Goal: Task Accomplishment & Management: Complete application form

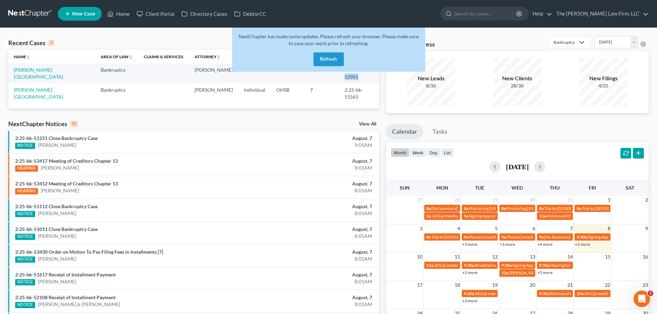
click at [334, 59] on button "Refresh" at bounding box center [329, 59] width 30 height 14
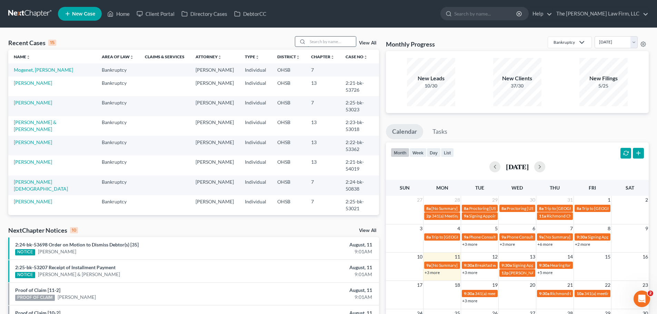
click at [328, 43] on input "search" at bounding box center [332, 42] width 48 height 10
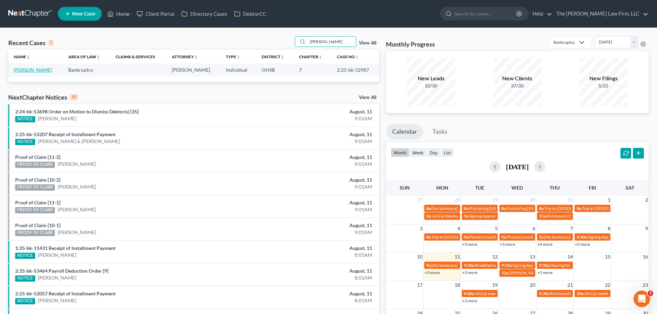
type input "[PERSON_NAME]"
click at [35, 71] on link "[PERSON_NAME]" at bounding box center [33, 70] width 38 height 6
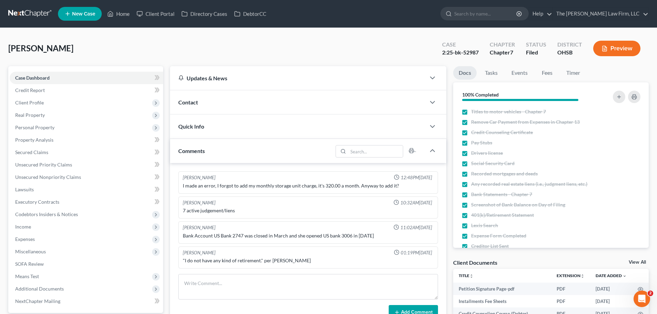
scroll to position [141, 0]
click at [33, 154] on span "Secured Claims" at bounding box center [31, 152] width 33 height 6
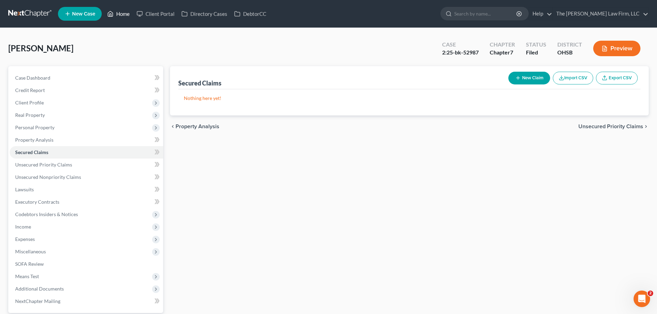
click at [127, 13] on link "Home" at bounding box center [118, 14] width 29 height 12
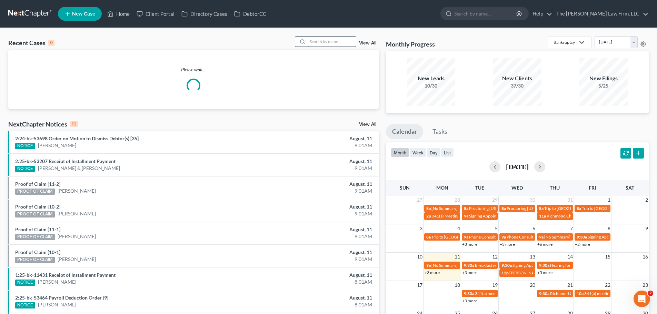
click at [310, 46] on input "search" at bounding box center [332, 42] width 48 height 10
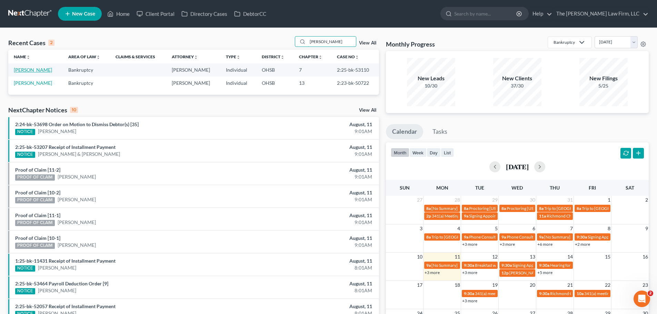
type input "[PERSON_NAME]"
click at [42, 71] on link "[PERSON_NAME]" at bounding box center [33, 70] width 38 height 6
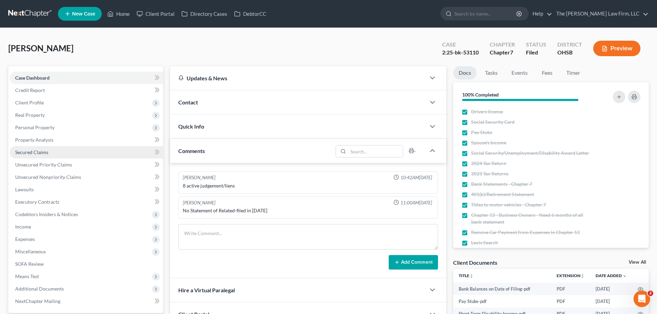
click at [29, 153] on span "Secured Claims" at bounding box center [31, 152] width 33 height 6
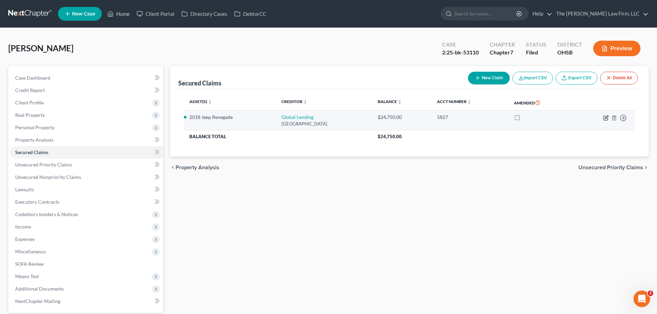
click at [605, 117] on icon "button" at bounding box center [607, 118] width 6 height 6
select select "10"
select select "0"
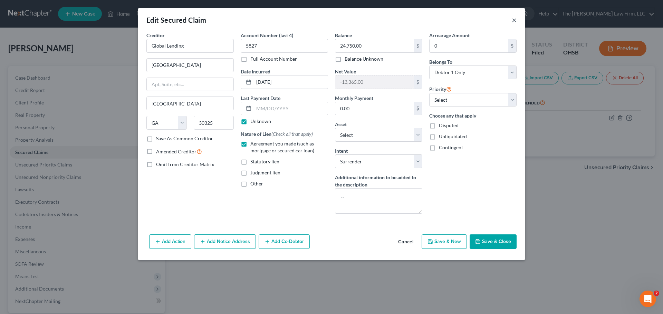
click at [512, 22] on button "×" at bounding box center [513, 20] width 5 height 8
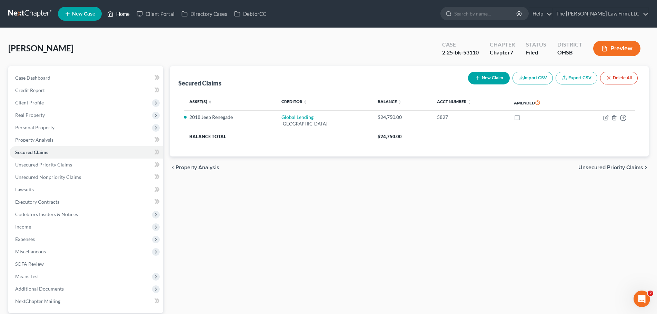
click at [116, 14] on link "Home" at bounding box center [118, 14] width 29 height 12
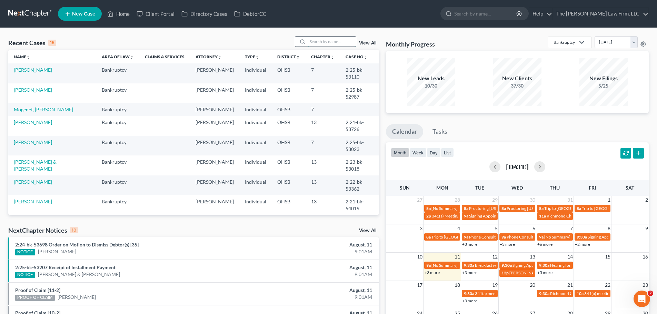
click at [336, 41] on input "search" at bounding box center [332, 42] width 48 height 10
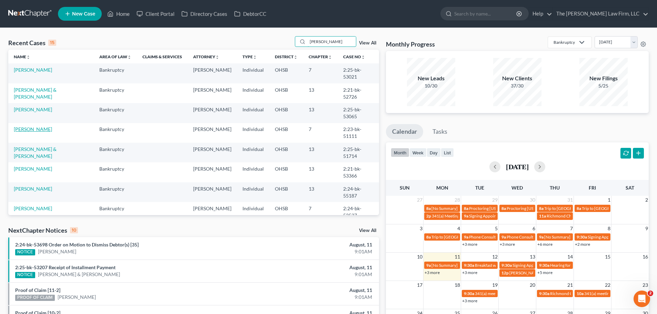
type input "[PERSON_NAME]"
click at [30, 126] on link "[PERSON_NAME]" at bounding box center [33, 129] width 38 height 6
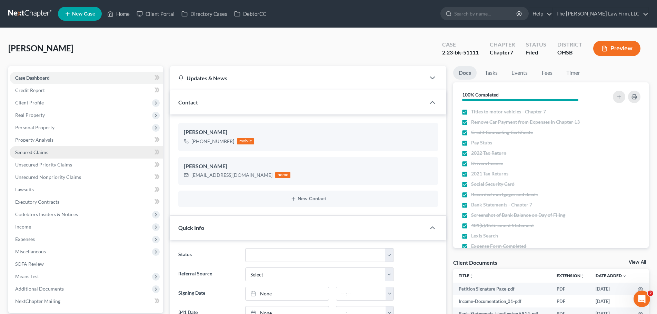
scroll to position [1786, 0]
click at [44, 152] on span "Secured Claims" at bounding box center [31, 152] width 33 height 6
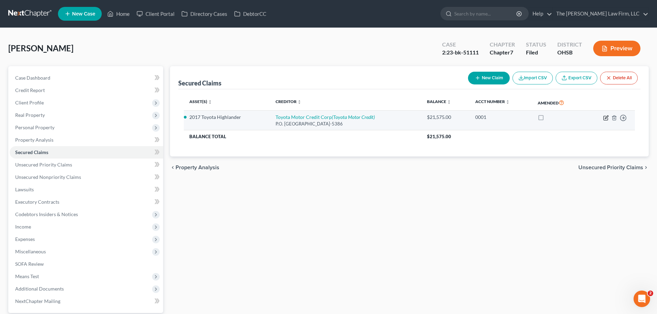
click at [605, 118] on icon "button" at bounding box center [607, 118] width 6 height 6
select select "10"
select select "0"
select select "2"
select select "0"
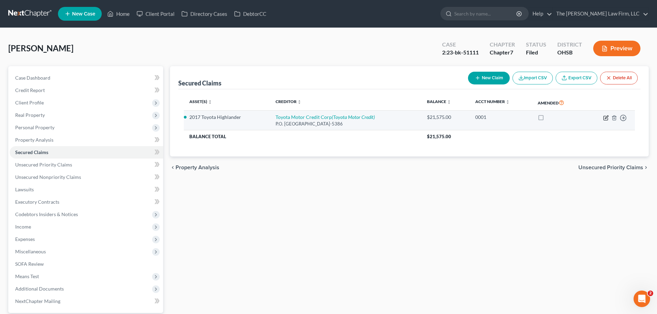
select select "0"
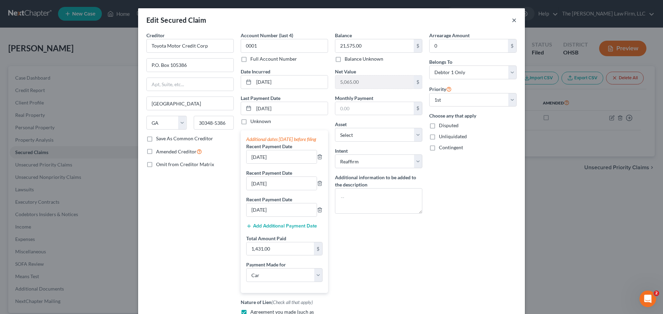
click at [511, 18] on button "×" at bounding box center [513, 20] width 5 height 8
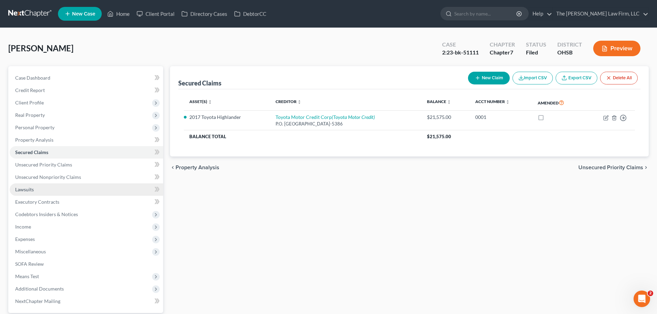
scroll to position [65, 0]
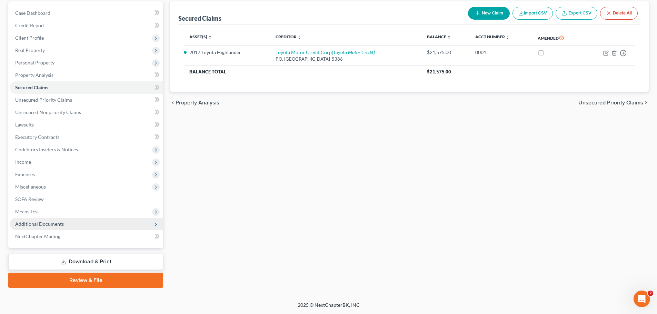
click at [44, 220] on span "Additional Documents" at bounding box center [87, 224] width 154 height 12
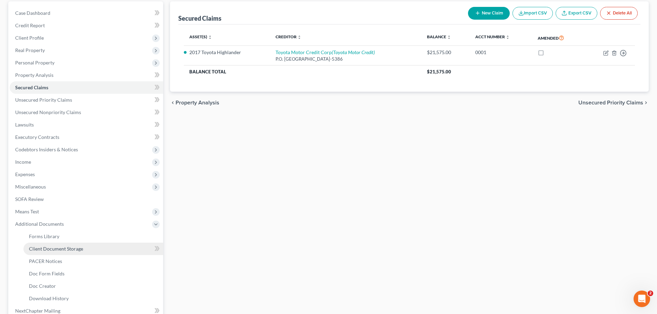
click at [67, 248] on span "Client Document Storage" at bounding box center [56, 249] width 54 height 6
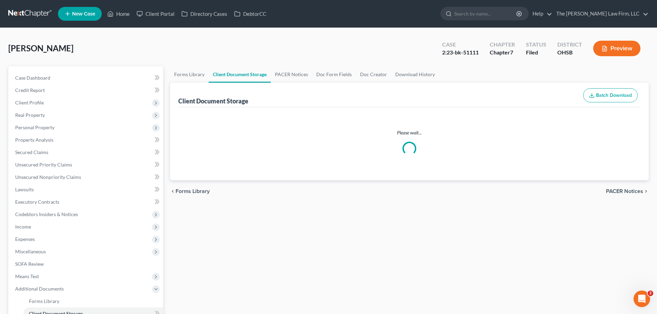
select select "7"
select select "61"
select select "52"
select select "7"
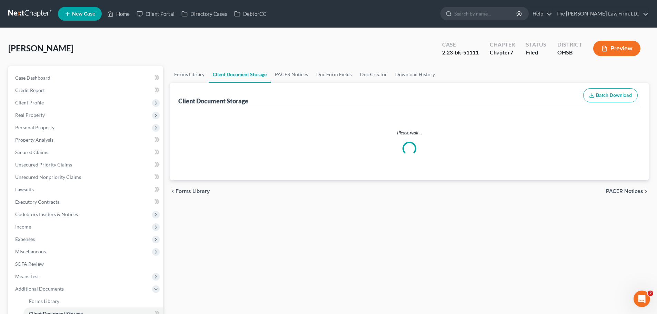
select select "7"
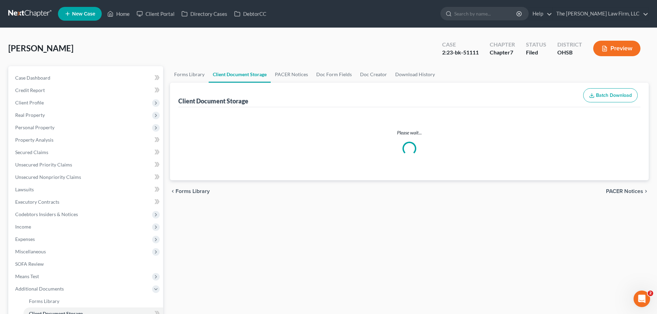
select select "7"
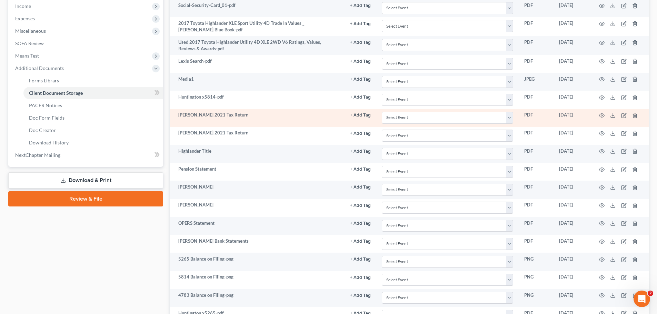
scroll to position [222, 0]
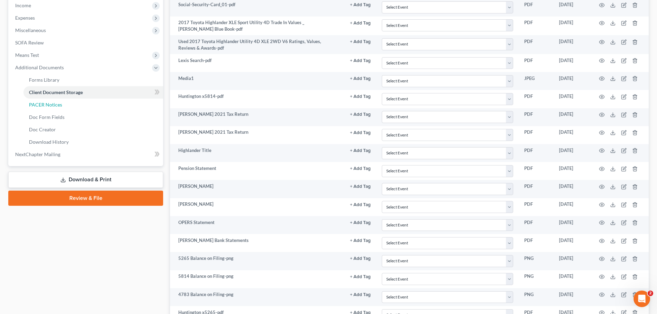
drag, startPoint x: 52, startPoint y: 104, endPoint x: 258, endPoint y: 135, distance: 208.4
click at [52, 104] on span "PACER Notices" at bounding box center [45, 105] width 33 height 6
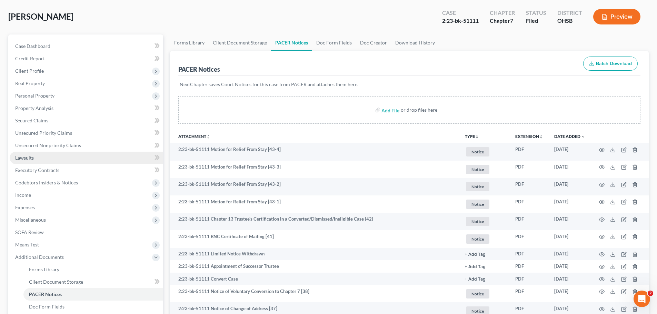
scroll to position [69, 0]
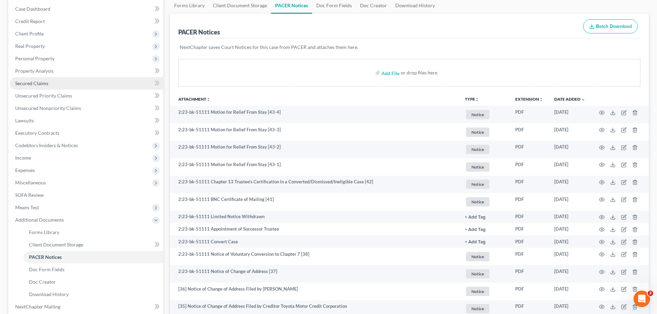
click at [48, 84] on link "Secured Claims" at bounding box center [87, 83] width 154 height 12
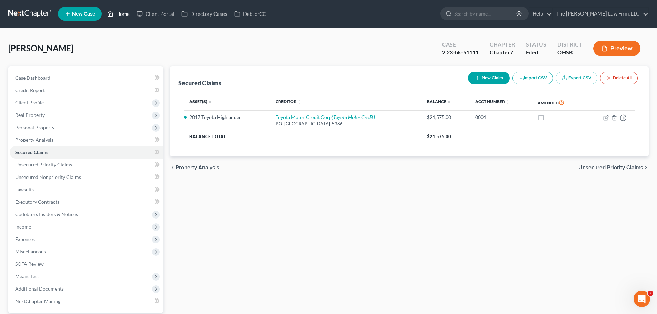
click at [124, 14] on link "Home" at bounding box center [118, 14] width 29 height 12
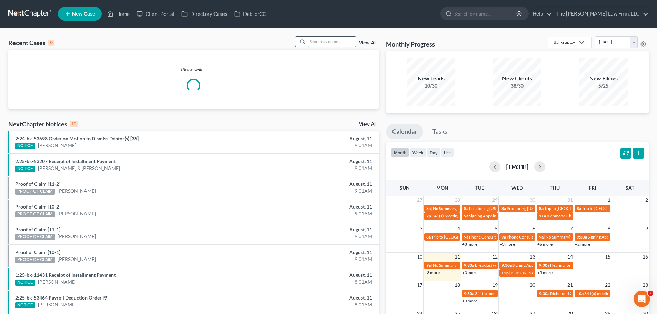
click at [323, 45] on input "search" at bounding box center [332, 42] width 48 height 10
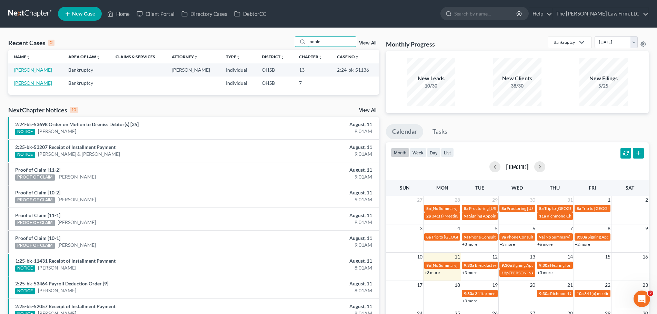
type input "noble"
click at [19, 84] on link "[PERSON_NAME]" at bounding box center [33, 83] width 38 height 6
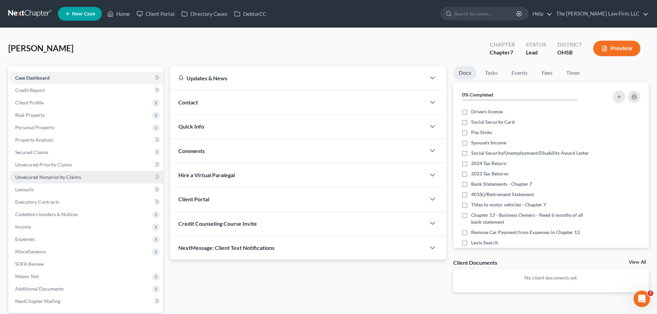
click at [26, 176] on span "Unsecured Nonpriority Claims" at bounding box center [48, 177] width 66 height 6
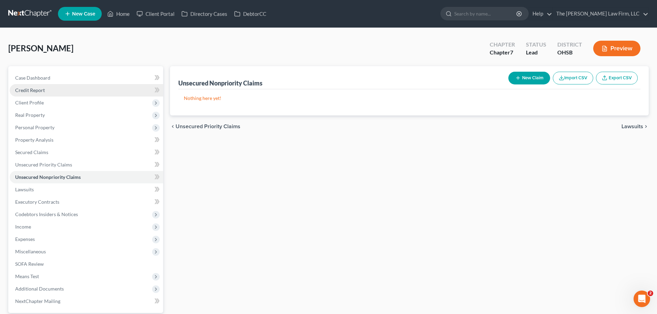
click at [43, 89] on span "Credit Report" at bounding box center [30, 90] width 30 height 6
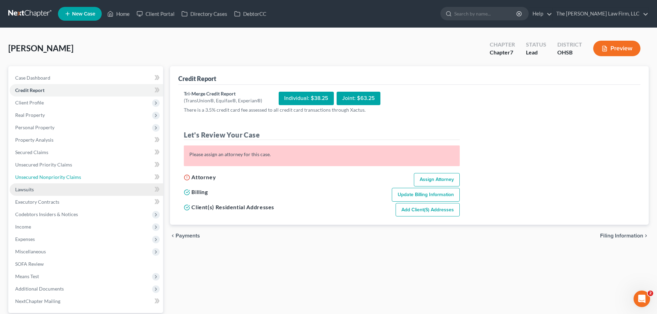
drag, startPoint x: 31, startPoint y: 180, endPoint x: 109, endPoint y: 193, distance: 79.8
click at [31, 180] on span "Unsecured Nonpriority Claims" at bounding box center [48, 177] width 66 height 6
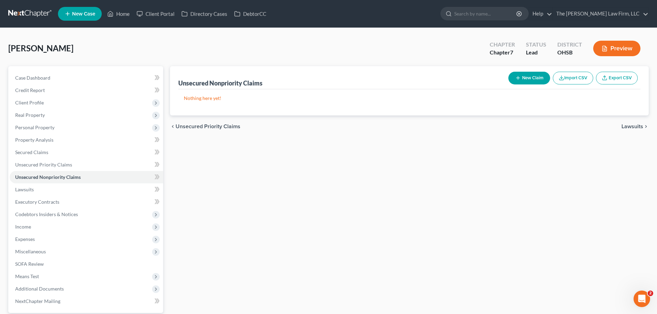
click at [519, 81] on icon "button" at bounding box center [519, 78] width 6 height 6
select select "0"
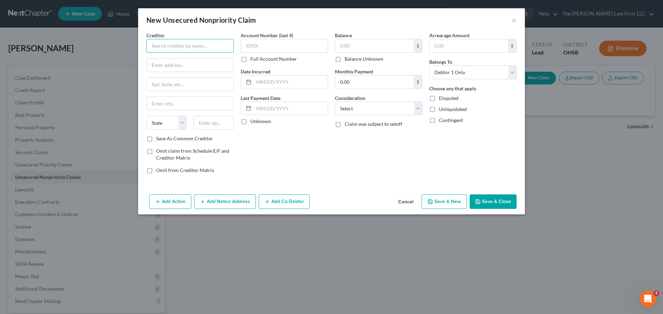
click at [196, 42] on input "text" at bounding box center [189, 46] width 87 height 14
type input "T"
type input "[PERSON_NAME]"
type input "PO Box 47"
click at [514, 20] on button "×" at bounding box center [513, 20] width 5 height 8
